Goal: Task Accomplishment & Management: Manage account settings

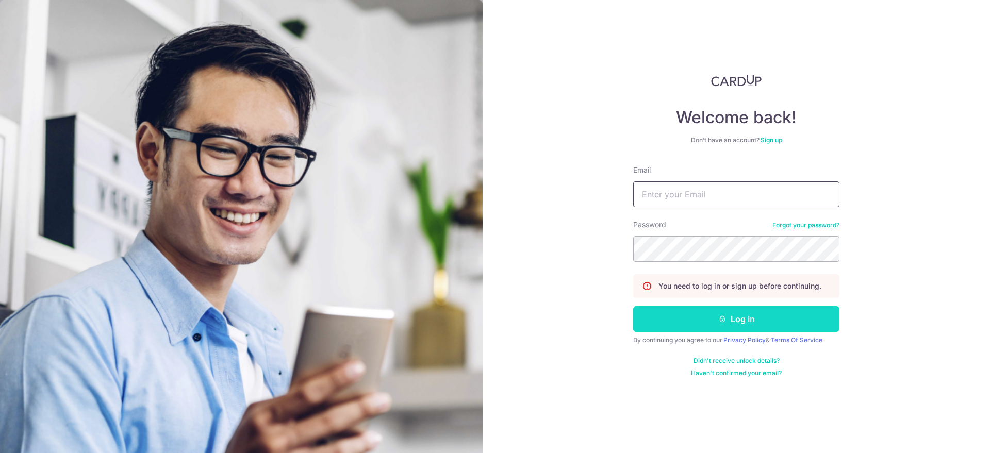
type input "[EMAIL_ADDRESS][DOMAIN_NAME]"
click at [684, 318] on button "Log in" at bounding box center [736, 319] width 206 height 26
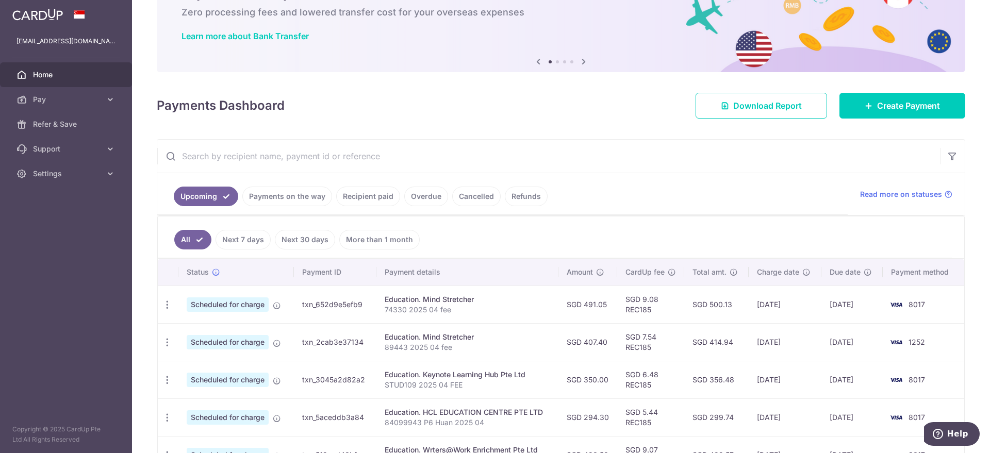
scroll to position [129, 0]
